Goal: Information Seeking & Learning: Learn about a topic

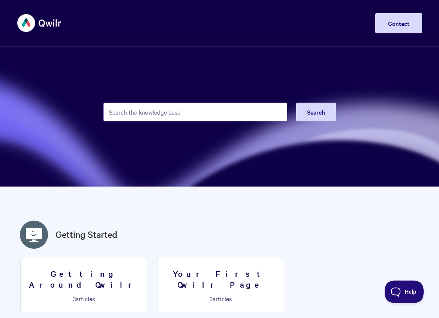
click at [202, 110] on input "Search the knowledge base" at bounding box center [195, 112] width 184 height 19
type input "crm"
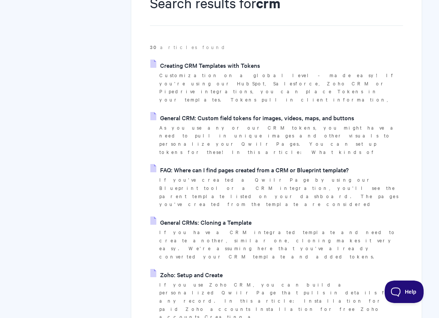
scroll to position [106, 0]
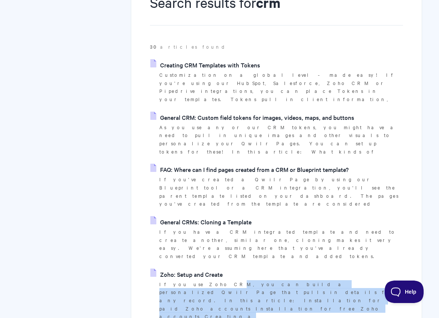
drag, startPoint x: 326, startPoint y: 234, endPoint x: 197, endPoint y: 222, distance: 129.9
click at [197, 280] on p "If you use Zoho CRM, you can build a personalized Qwilr Page that pulls in deta…" at bounding box center [280, 300] width 243 height 41
drag, startPoint x: 207, startPoint y: 222, endPoint x: 337, endPoint y: 230, distance: 130.3
click at [337, 280] on p "If you use Zoho CRM, you can build a personalized Qwilr Page that pulls in deta…" at bounding box center [280, 300] width 243 height 41
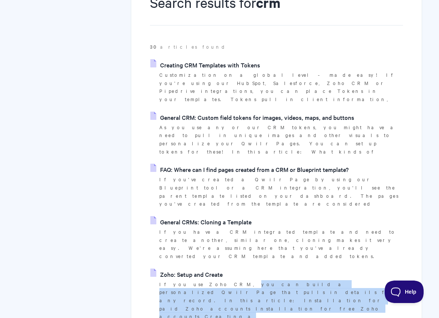
click at [337, 280] on p "If you use Zoho CRM, you can build a personalized Qwilr Page that pulls in deta…" at bounding box center [280, 300] width 243 height 41
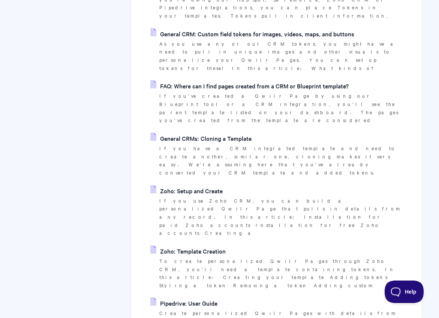
scroll to position [200, 0]
